Goal: Check status

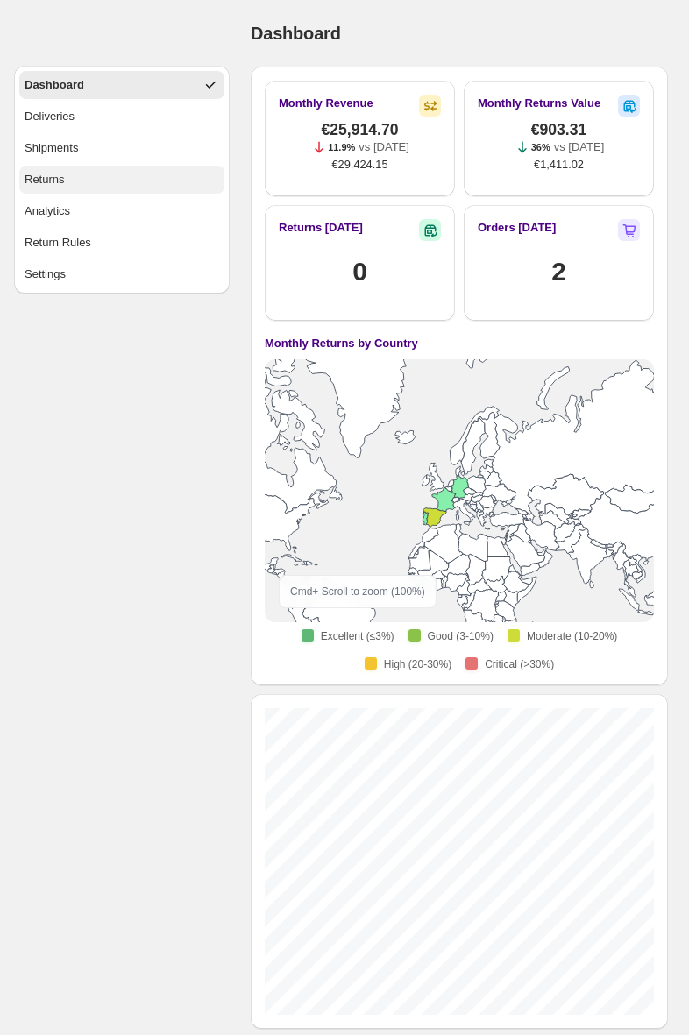
click at [101, 187] on button "Returns" at bounding box center [121, 180] width 205 height 28
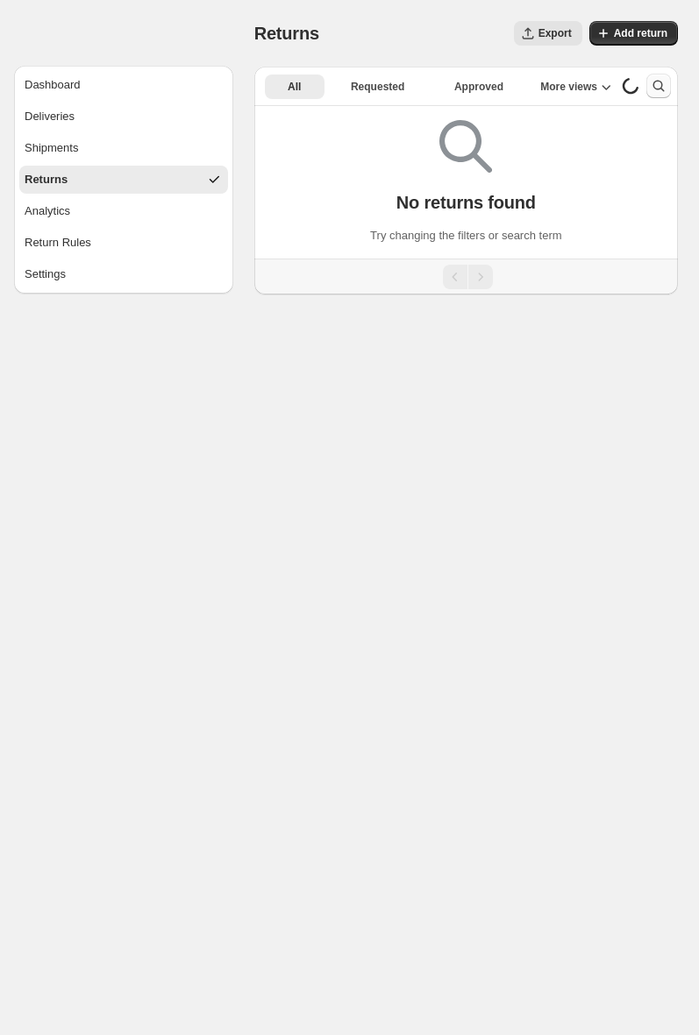
click at [657, 84] on icon "Search and filter results" at bounding box center [659, 86] width 18 height 18
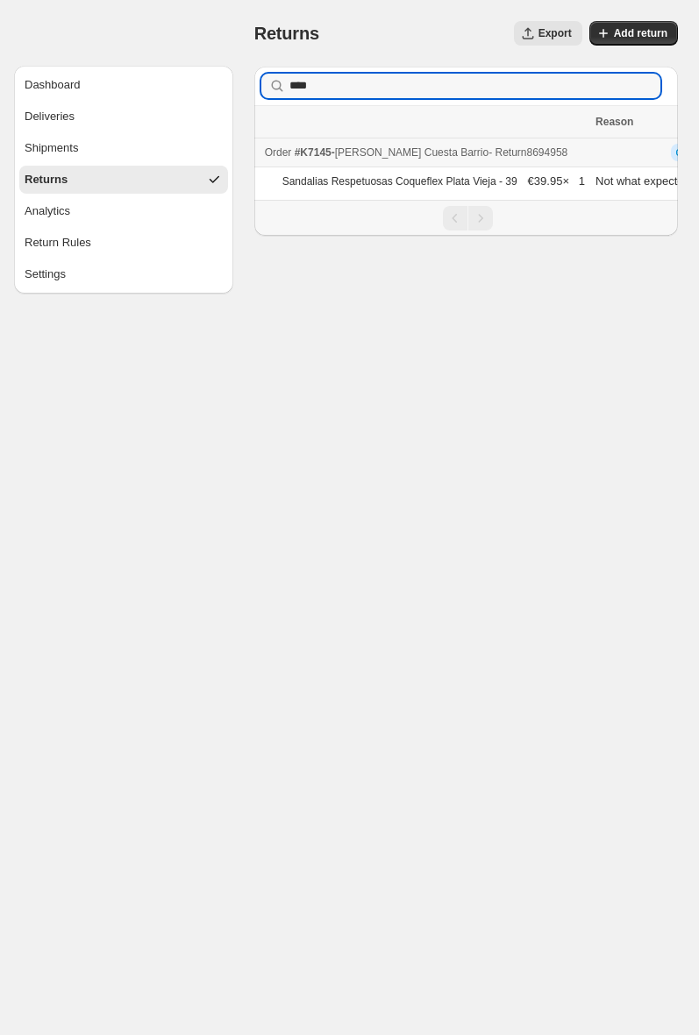
type input "****"
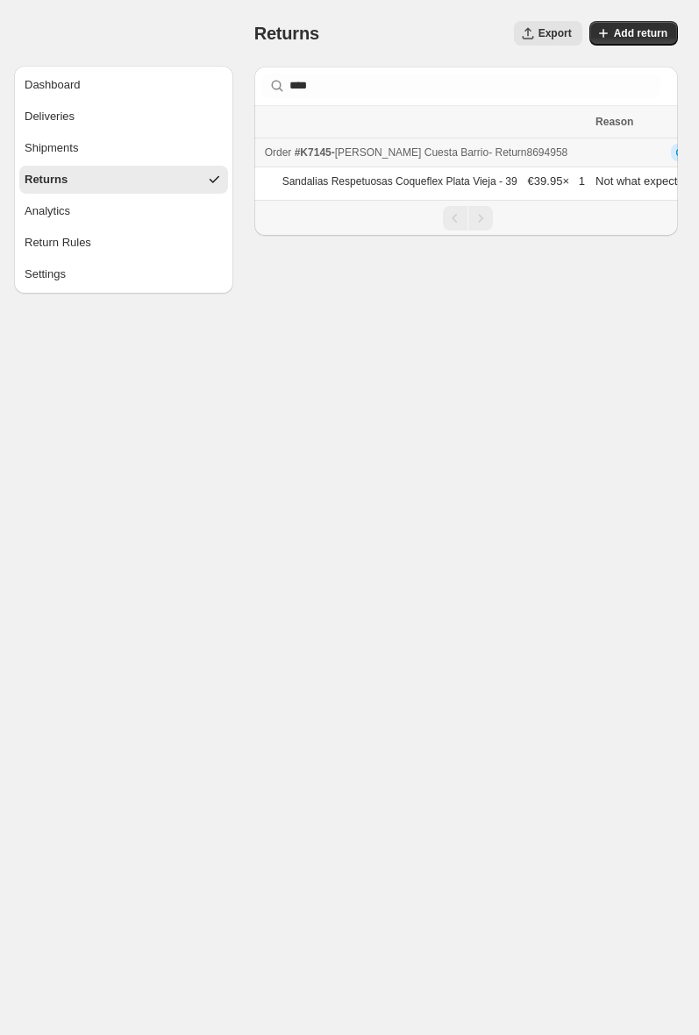
click at [488, 150] on span "- Return 8694958" at bounding box center [527, 152] width 79 height 12
